Goal: Find specific page/section: Find specific page/section

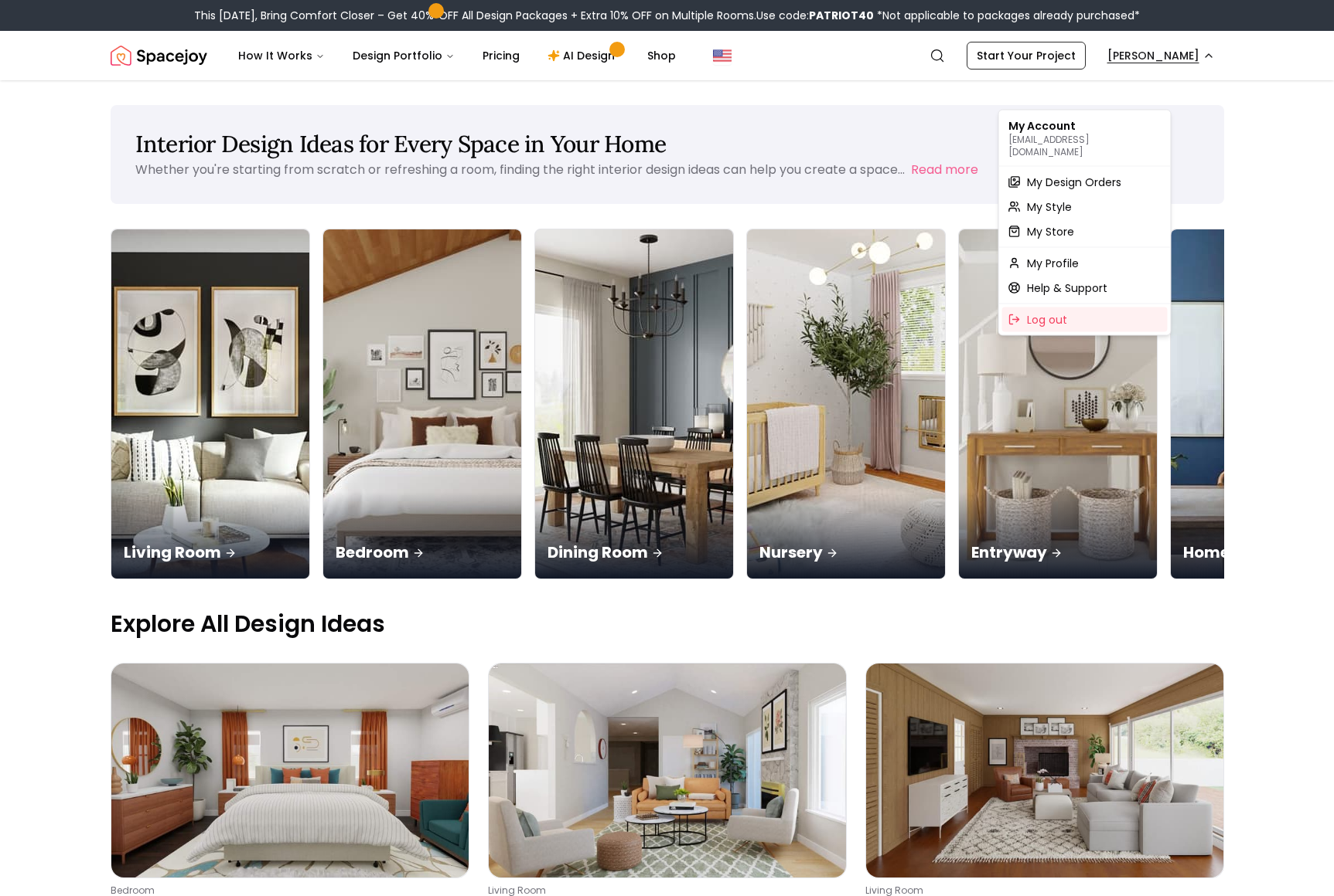
click at [1094, 185] on span "My Design Orders" at bounding box center [1074, 182] width 94 height 16
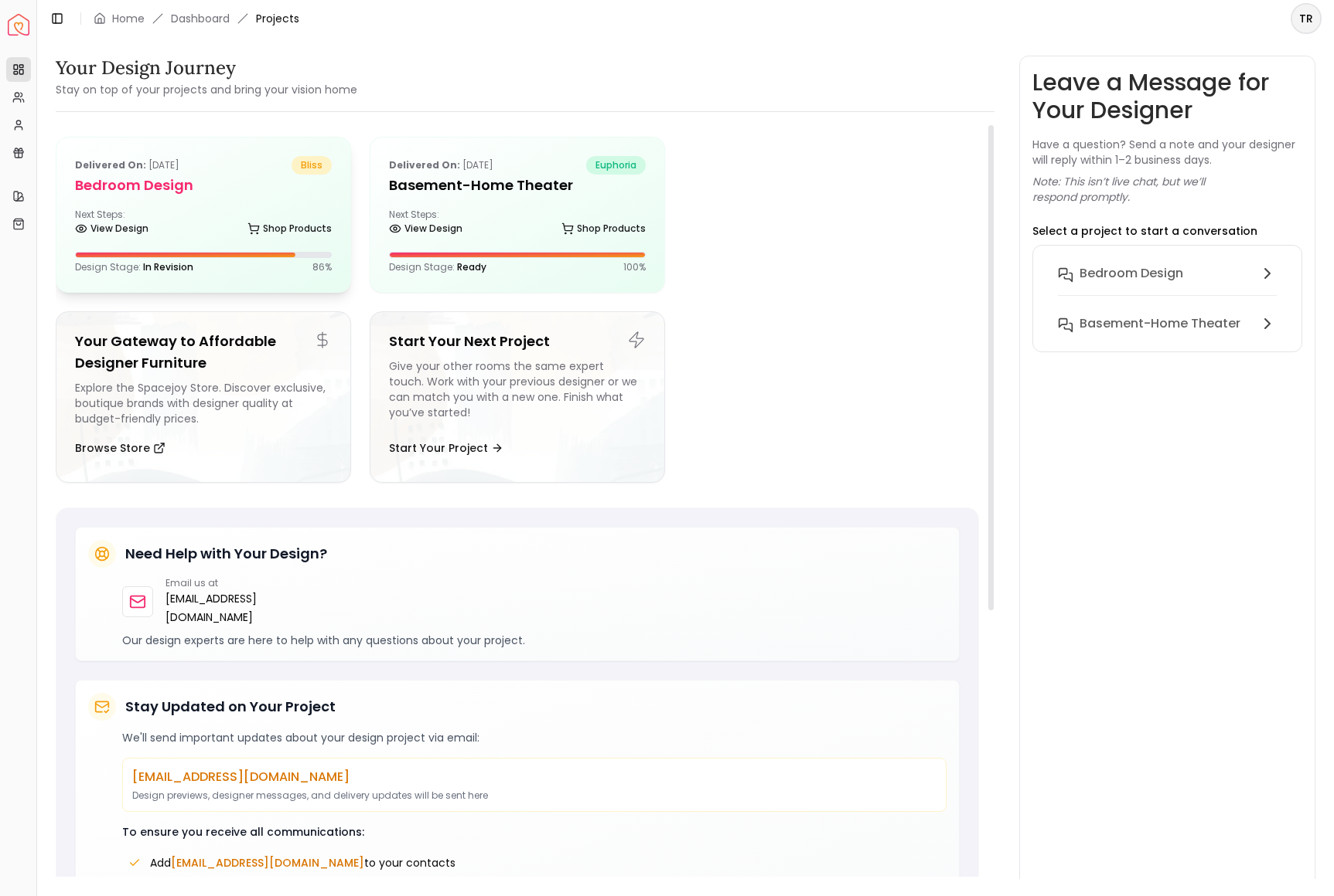
click at [236, 240] on div "Next Steps: View Design Shop Products" at bounding box center [203, 224] width 257 height 31
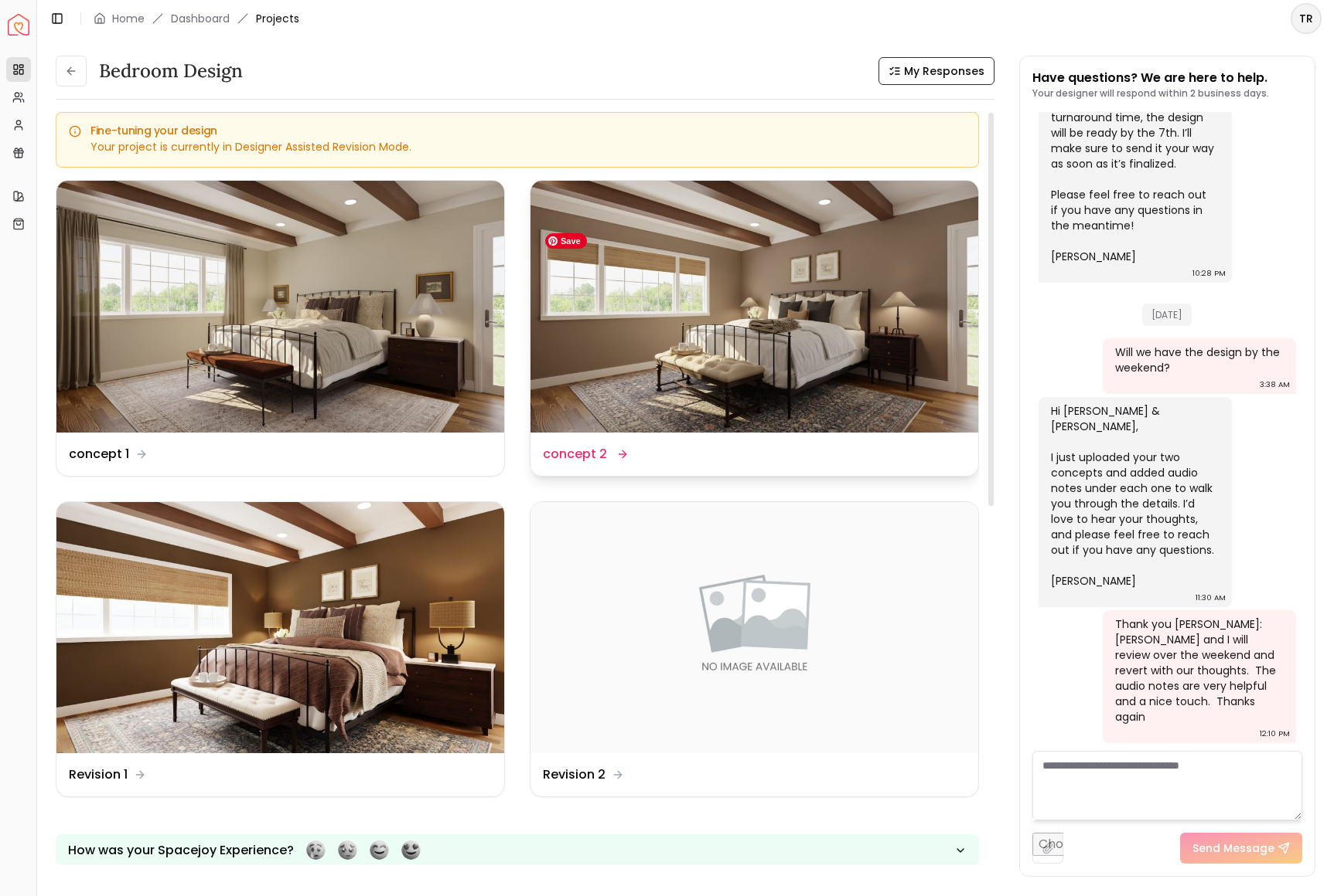
click at [814, 383] on img at bounding box center [754, 306] width 447 height 252
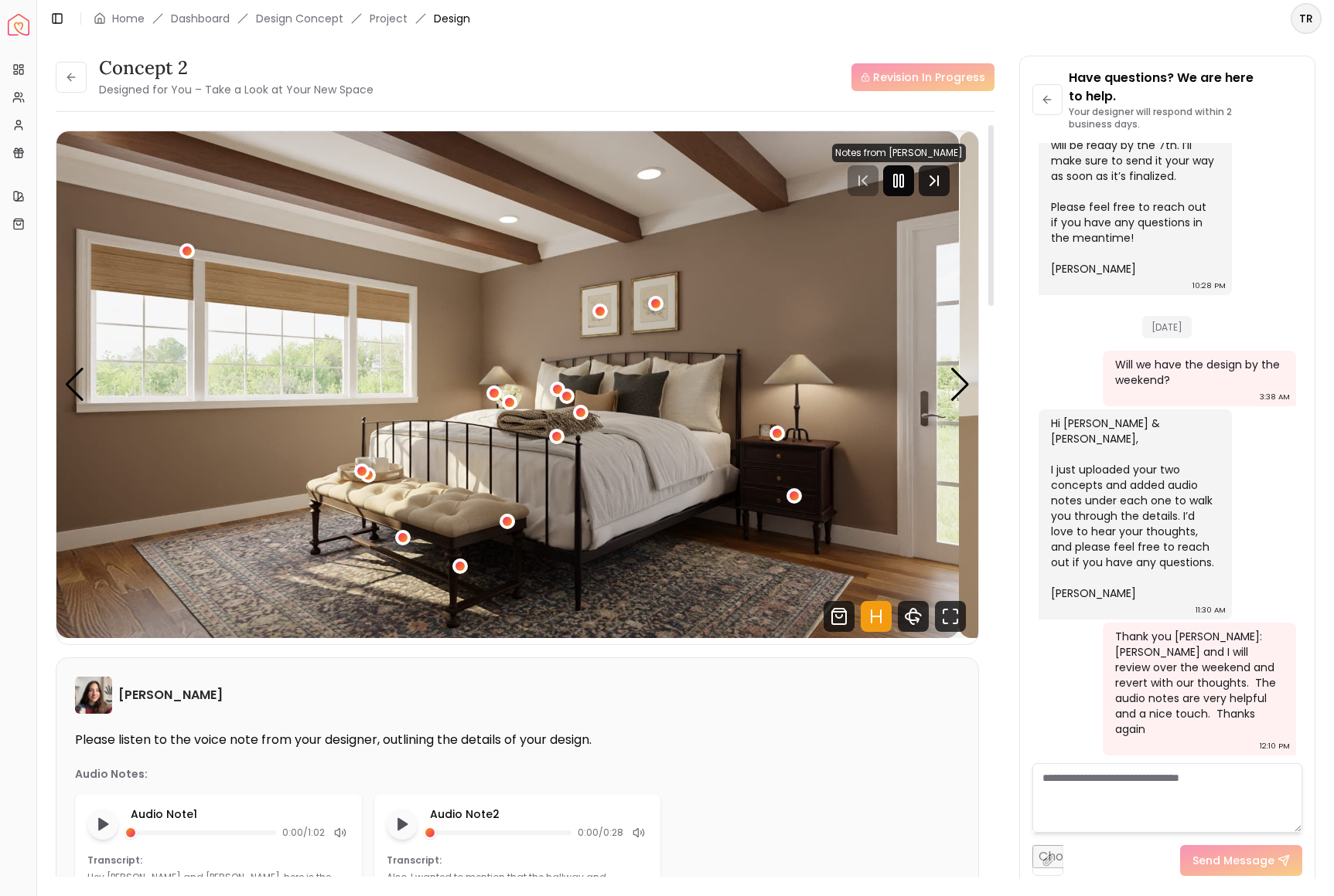
click at [889, 190] on icon "Pause" at bounding box center [898, 181] width 19 height 19
click at [85, 402] on div "Previous slide" at bounding box center [74, 384] width 21 height 34
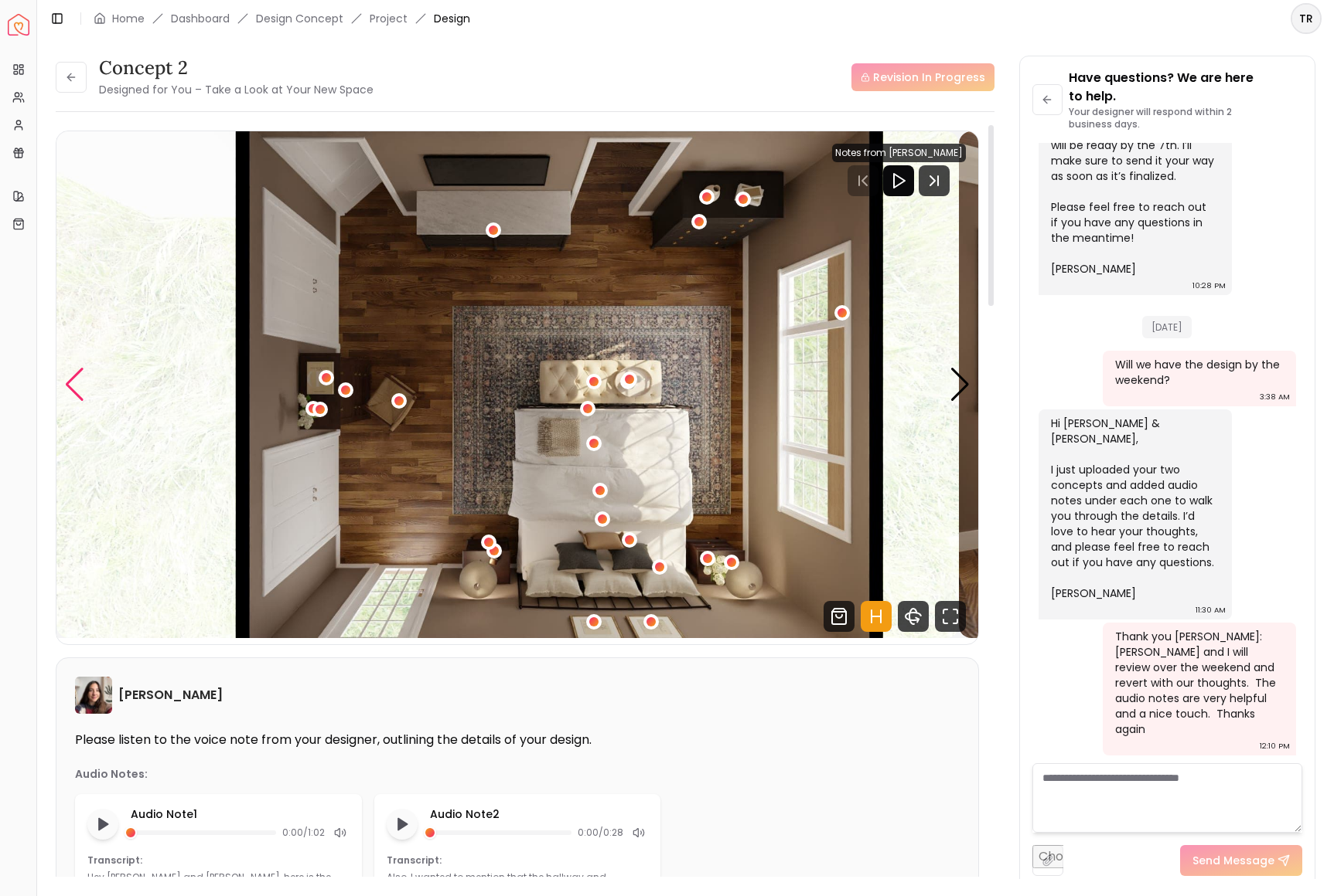
click at [85, 402] on div "Previous slide" at bounding box center [74, 384] width 21 height 34
